Goal: Transaction & Acquisition: Subscribe to service/newsletter

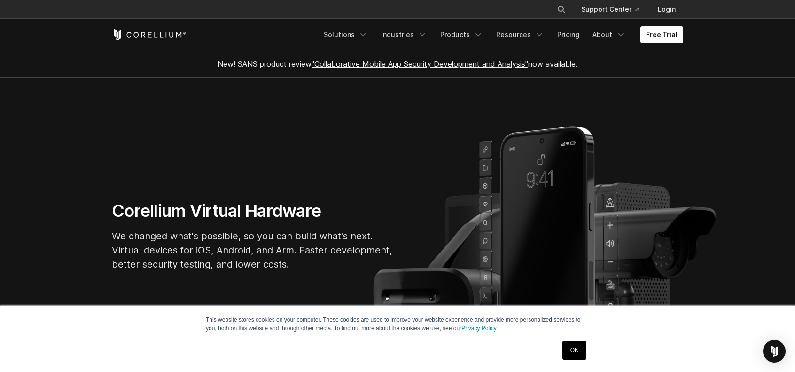
click at [575, 351] on link "OK" at bounding box center [574, 350] width 24 height 19
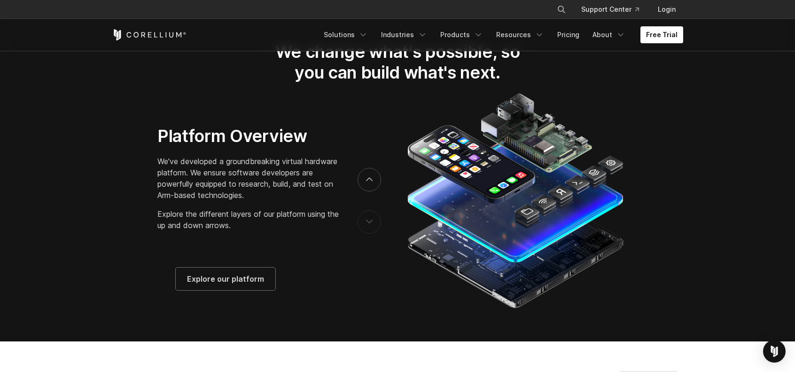
scroll to position [1462, 0]
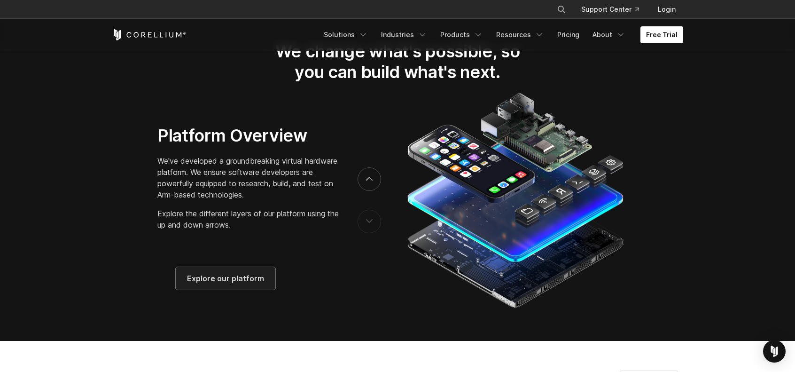
click at [227, 283] on span "Explore our platform" at bounding box center [225, 277] width 77 height 11
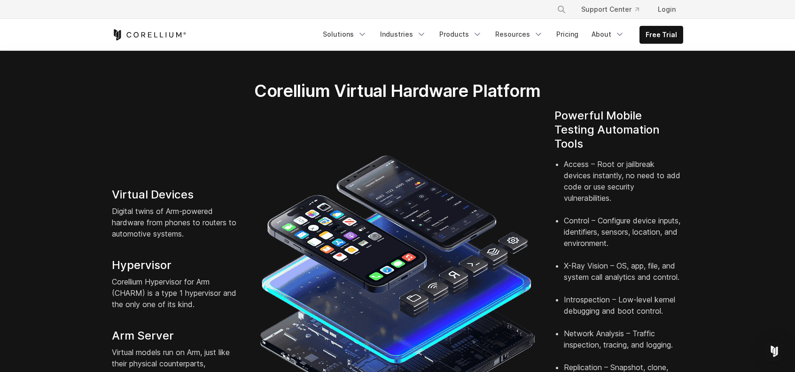
scroll to position [110, 0]
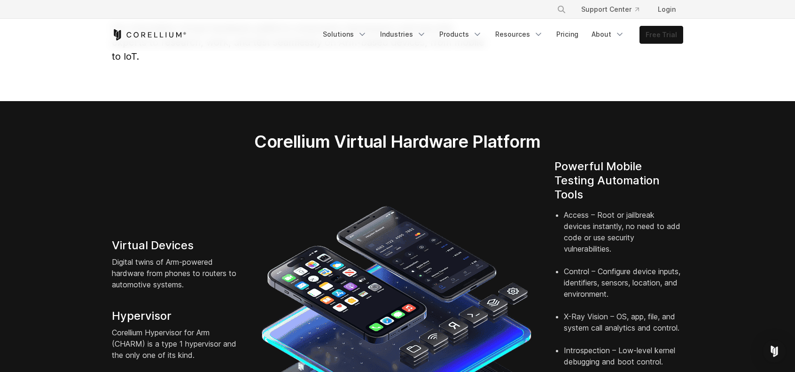
click at [654, 34] on link "Free Trial" at bounding box center [661, 34] width 43 height 17
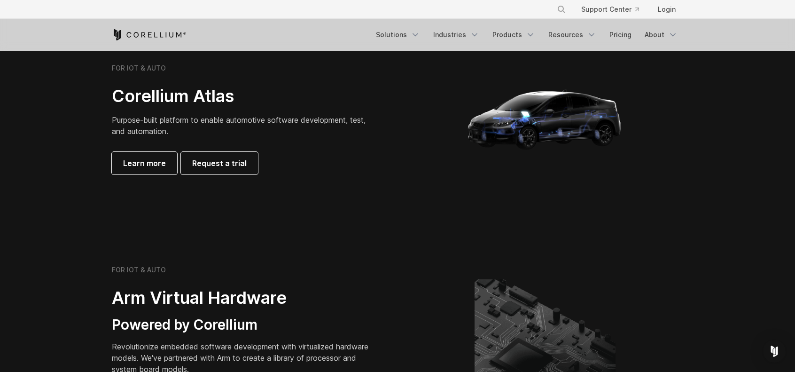
scroll to position [906, 0]
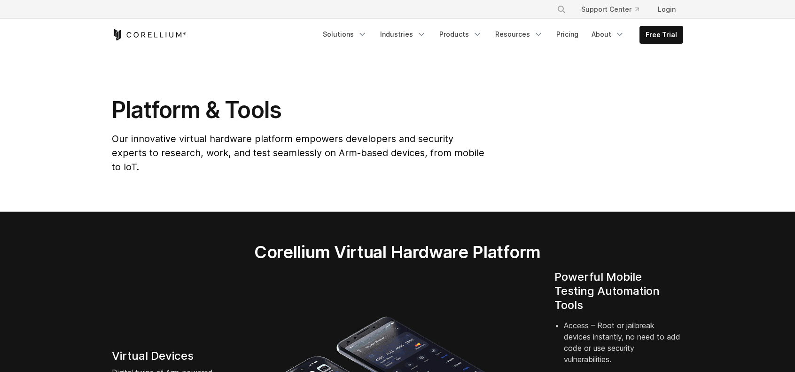
scroll to position [110, 0]
